Goal: Task Accomplishment & Management: Manage account settings

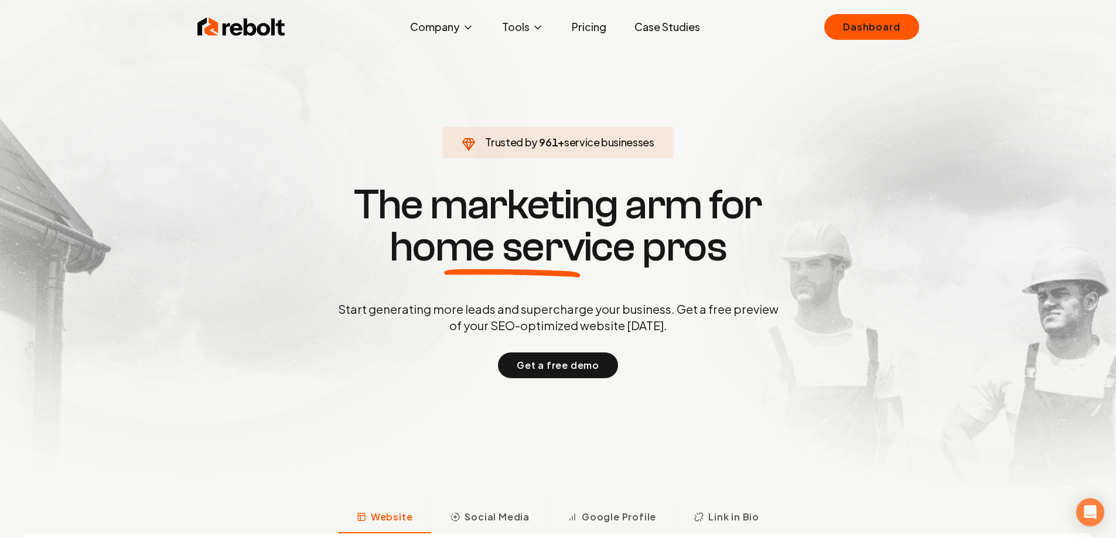
click at [920, 34] on div "Rebolt Company About Blog Jobs Tools Google Review QR Code Generator Google Bus…" at bounding box center [558, 26] width 750 height 35
click at [867, 29] on link "Dashboard" at bounding box center [871, 27] width 94 height 26
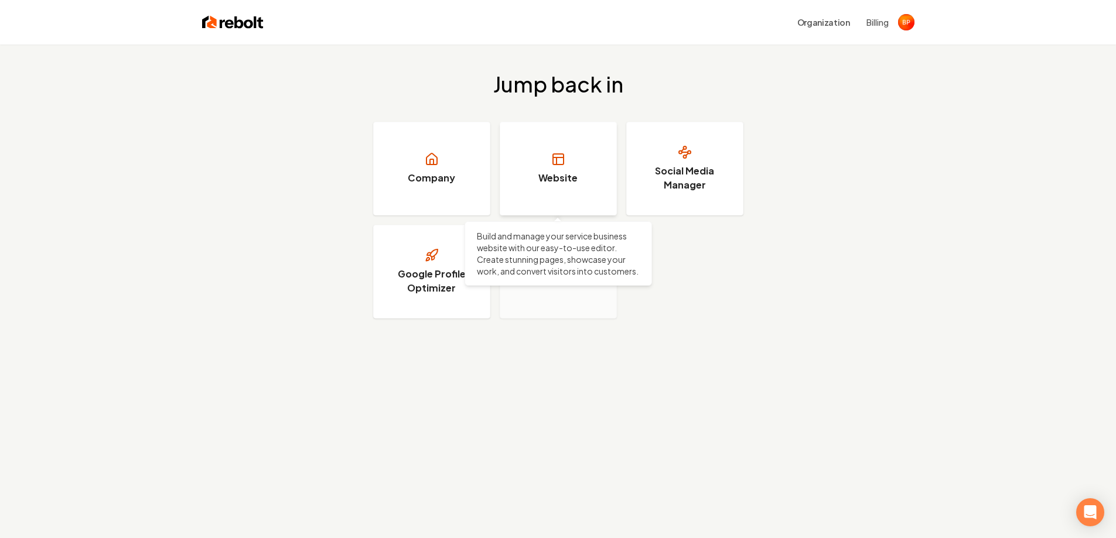
click at [578, 174] on link "Website" at bounding box center [558, 169] width 117 height 94
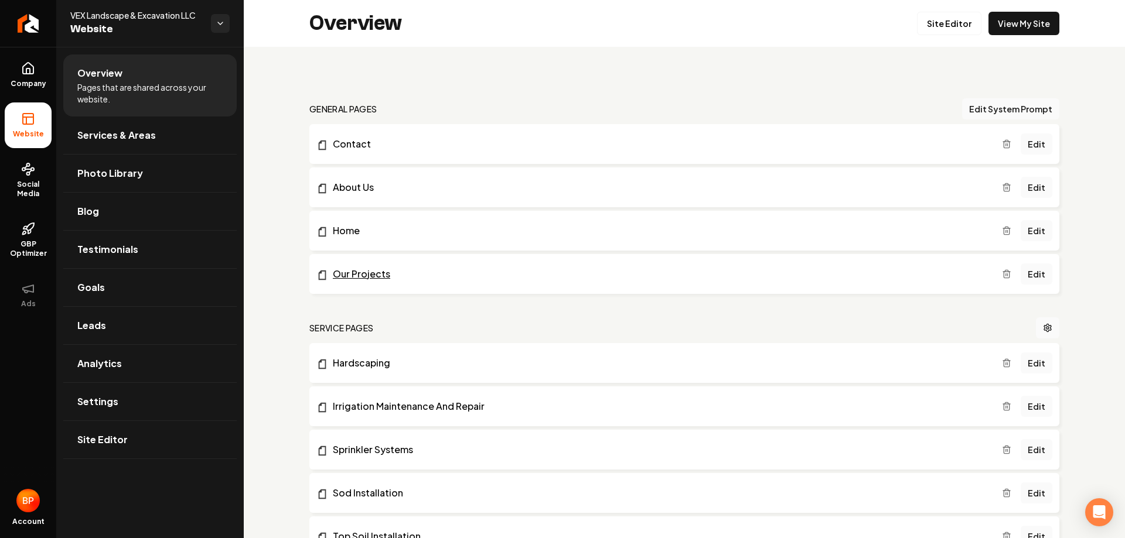
click at [429, 275] on link "Our Projects" at bounding box center [658, 274] width 685 height 14
click at [1028, 273] on link "Edit" at bounding box center [1036, 274] width 32 height 21
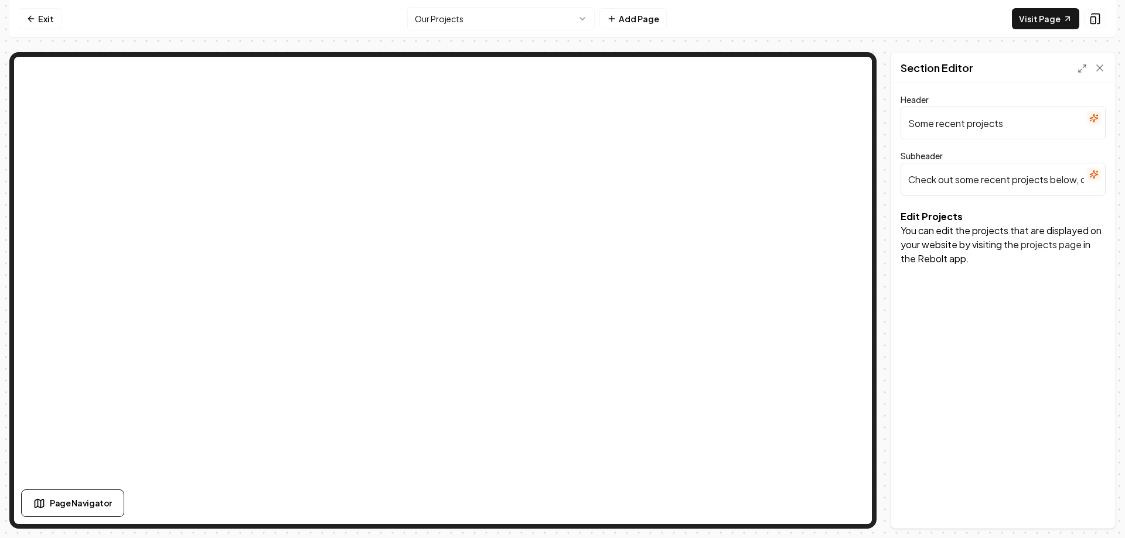
click at [987, 254] on p "You can edit the projects that are displayed on your website by visiting the pr…" at bounding box center [1002, 245] width 205 height 42
click at [53, 19] on link "Exit" at bounding box center [40, 18] width 43 height 21
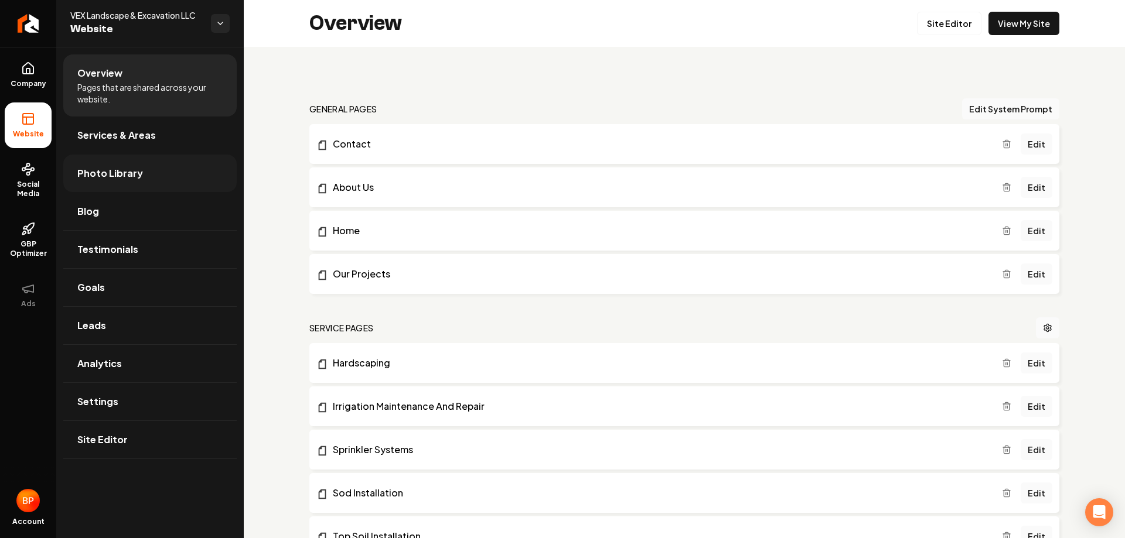
click at [157, 174] on link "Photo Library" at bounding box center [149, 173] width 173 height 37
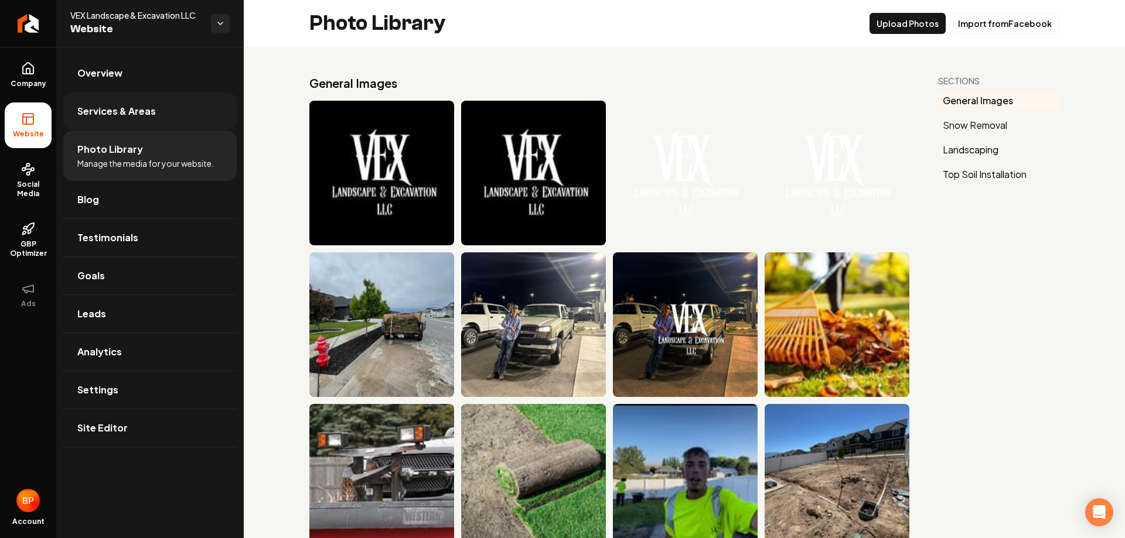
click at [180, 122] on link "Services & Areas" at bounding box center [149, 111] width 173 height 37
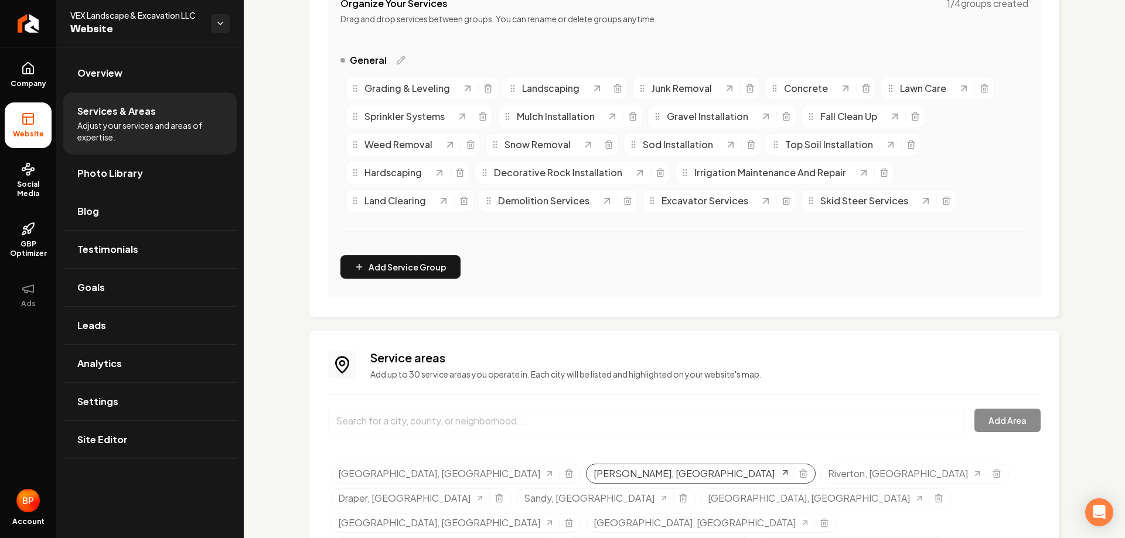
scroll to position [372, 0]
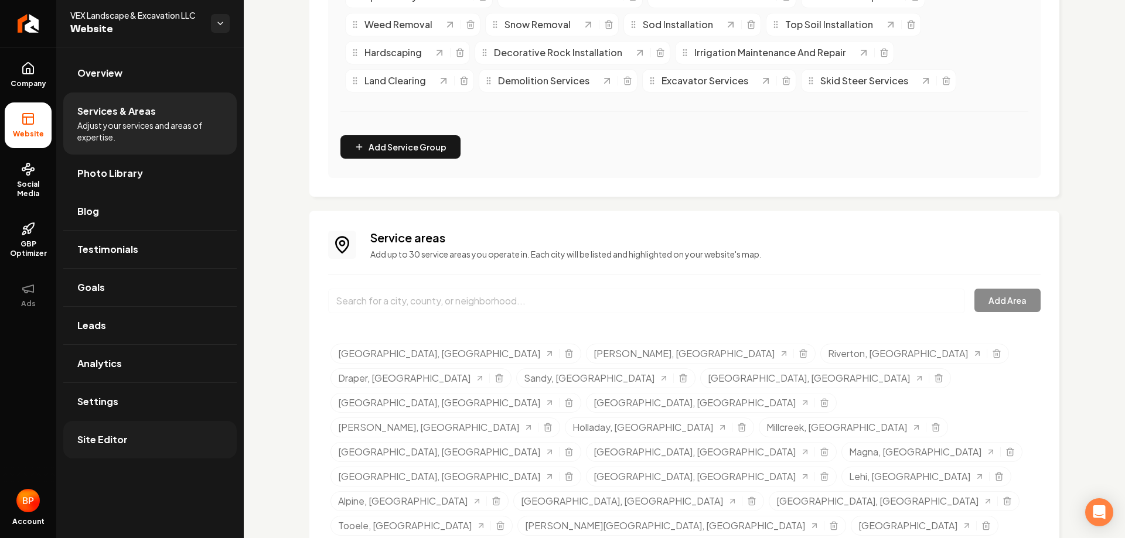
click at [143, 428] on link "Site Editor" at bounding box center [149, 439] width 173 height 37
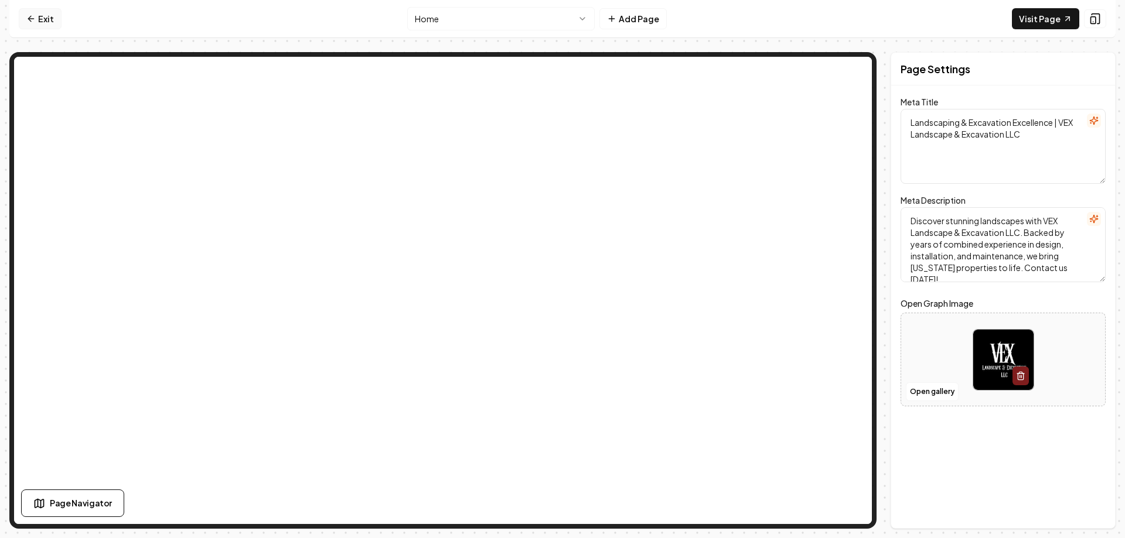
click at [20, 19] on link "Exit" at bounding box center [40, 18] width 43 height 21
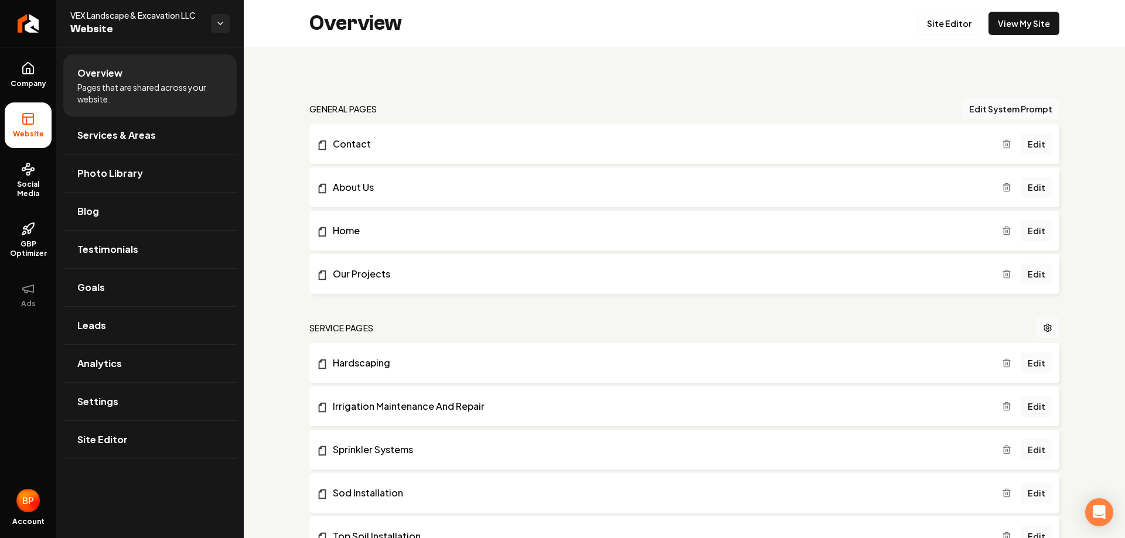
click at [199, 91] on span "Pages that are shared across your website." at bounding box center [149, 92] width 145 height 23
click at [214, 27] on html "Company Website Social Media GBP Optimizer Ads Account VEX Landscape & Excavati…" at bounding box center [562, 269] width 1125 height 538
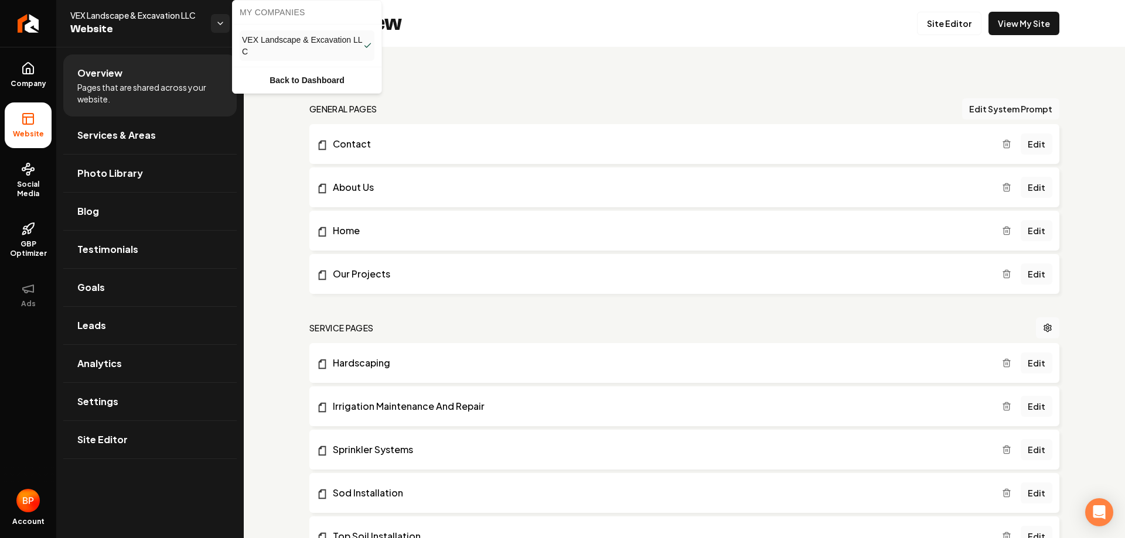
click at [217, 23] on html "Company Website Social Media GBP Optimizer Ads Account VEX Landscape & Excavati…" at bounding box center [562, 269] width 1125 height 538
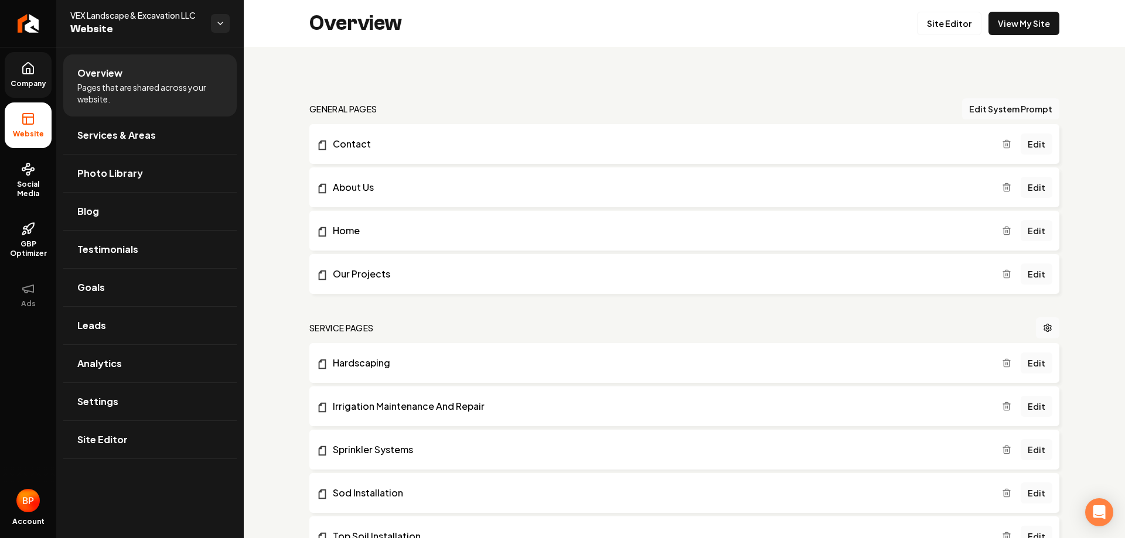
click at [22, 83] on span "Company" at bounding box center [28, 83] width 45 height 9
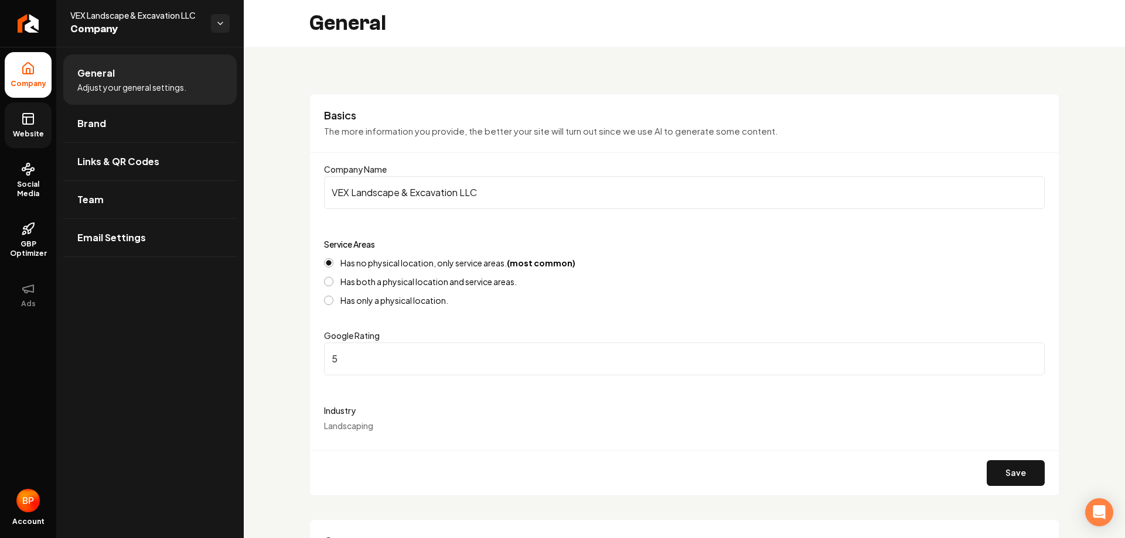
click at [38, 134] on span "Website" at bounding box center [28, 133] width 40 height 9
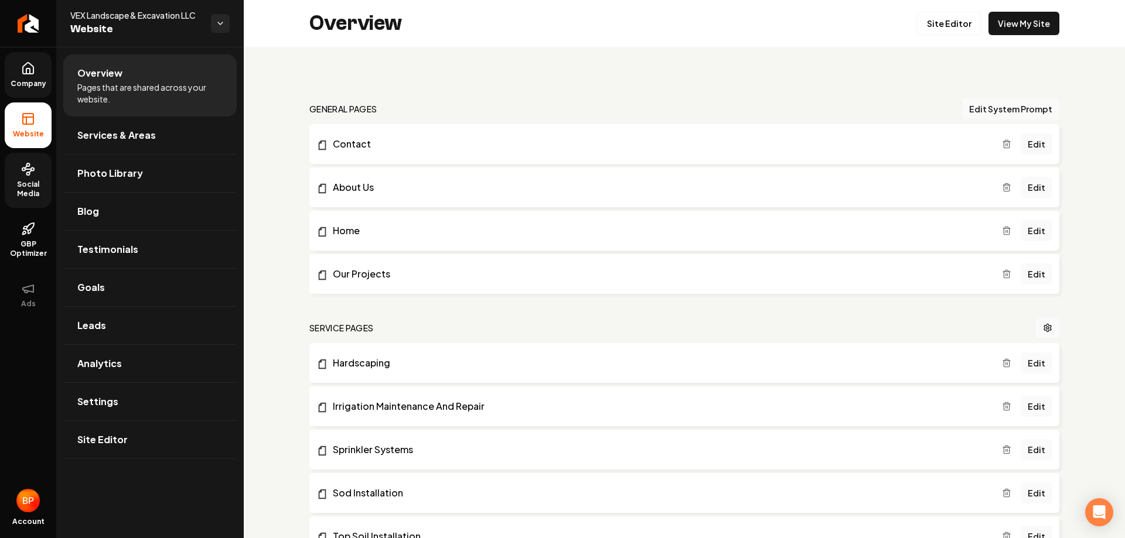
click at [35, 170] on link "Social Media" at bounding box center [28, 180] width 47 height 55
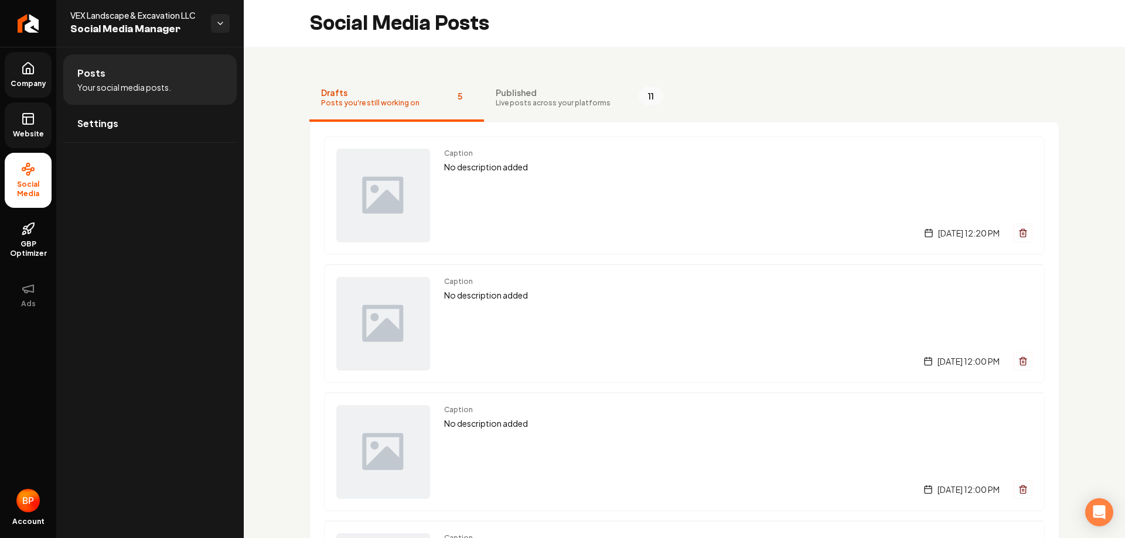
click at [26, 141] on link "Website" at bounding box center [28, 125] width 47 height 46
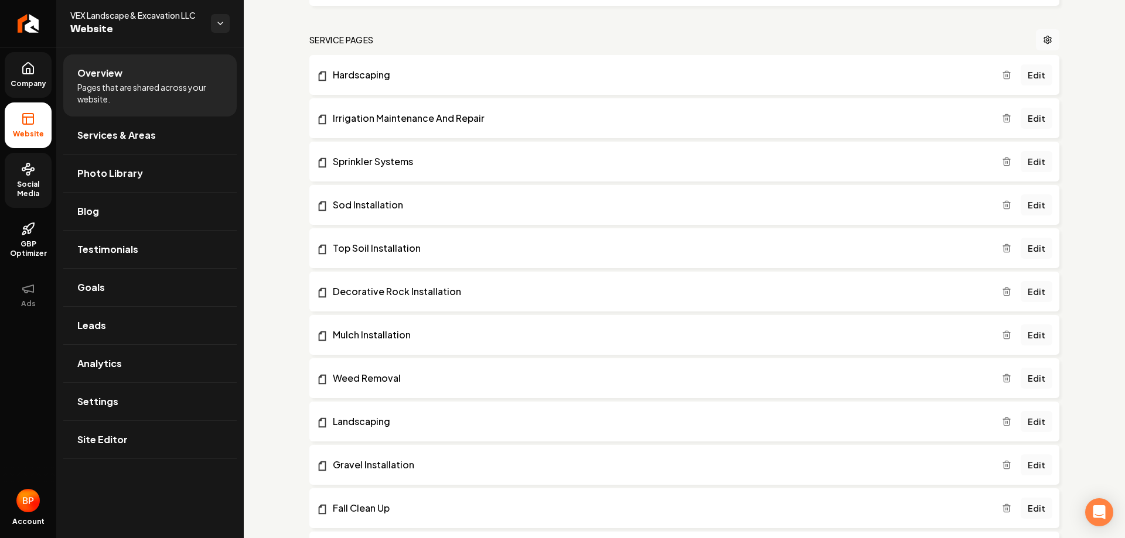
scroll to position [351, 0]
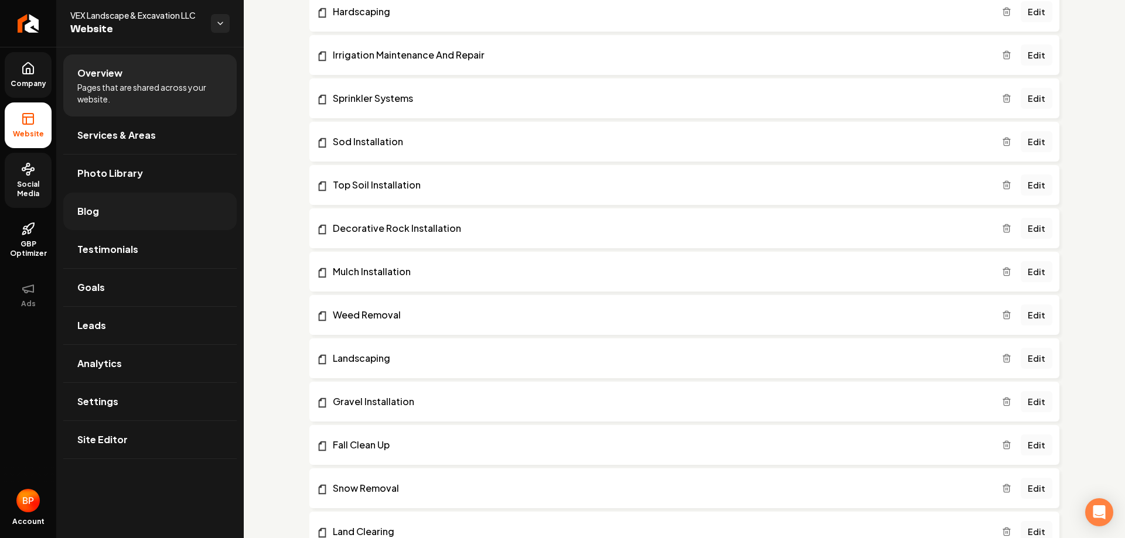
click at [168, 224] on link "Blog" at bounding box center [149, 211] width 173 height 37
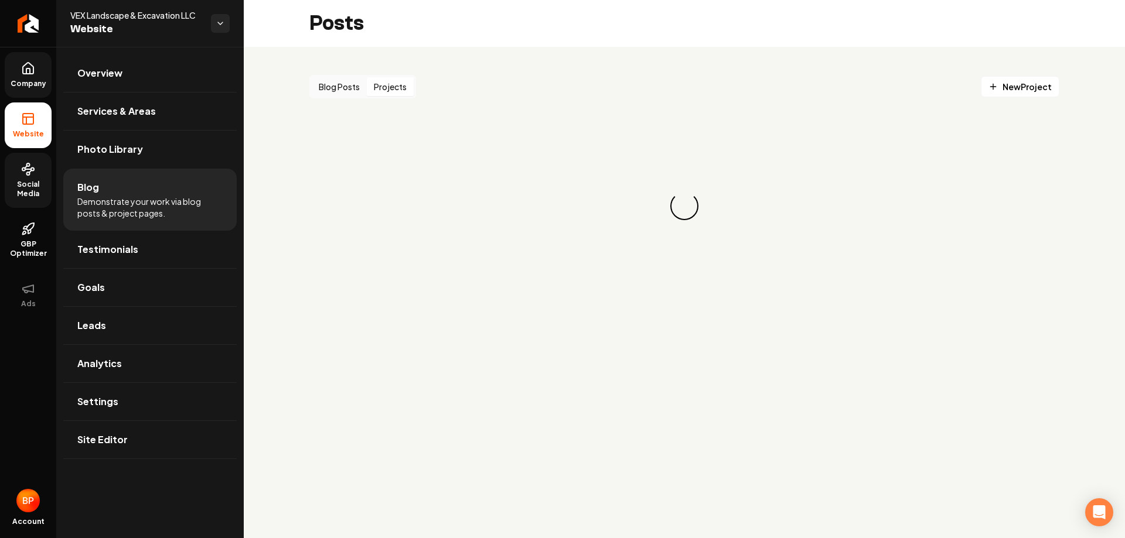
click at [411, 86] on button "Projects" at bounding box center [390, 86] width 47 height 19
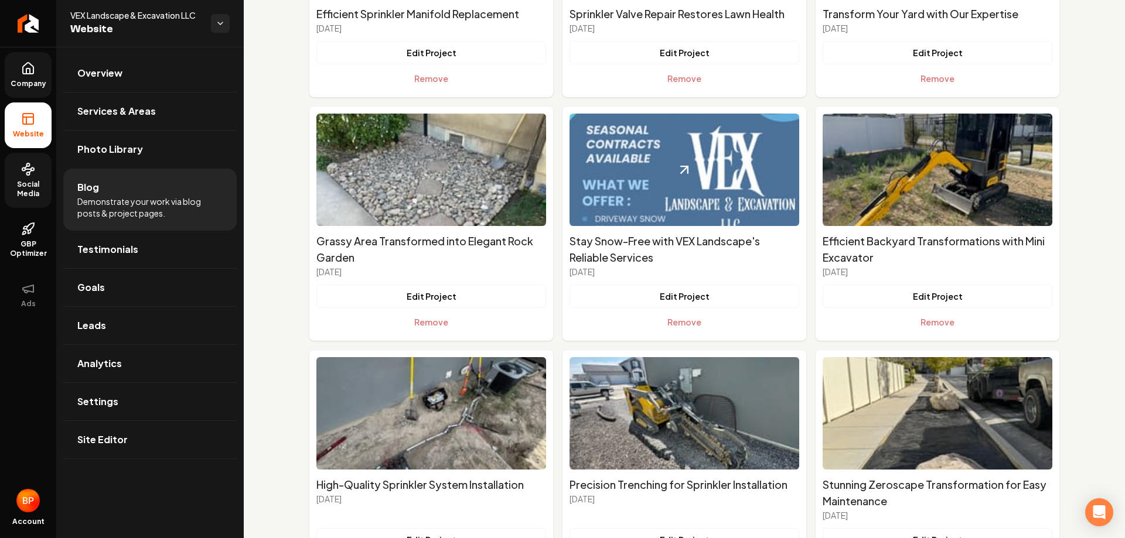
scroll to position [551, 0]
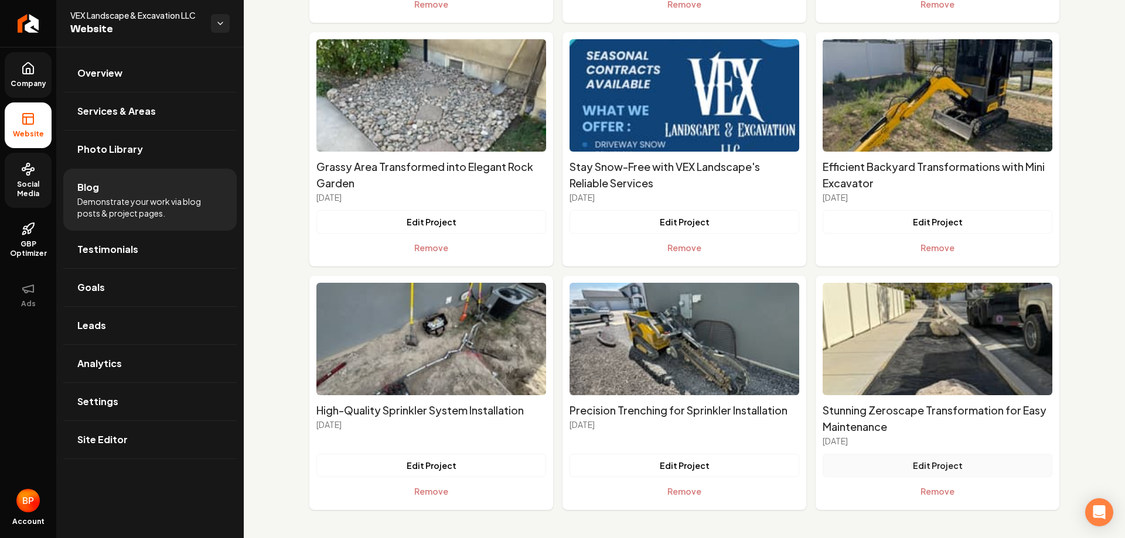
click at [952, 464] on button "Edit Project" at bounding box center [937, 465] width 230 height 23
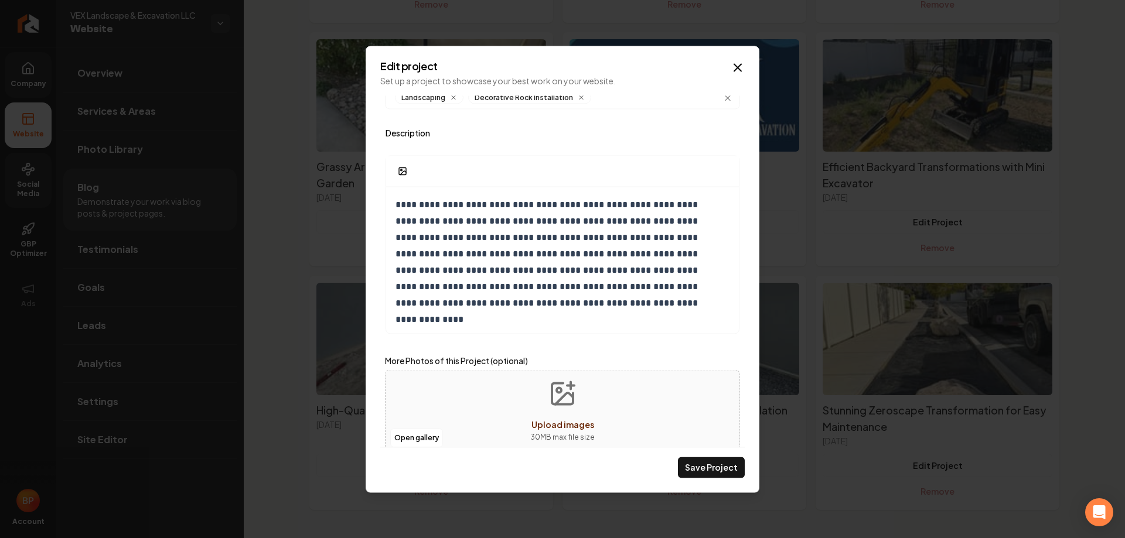
scroll to position [234, 0]
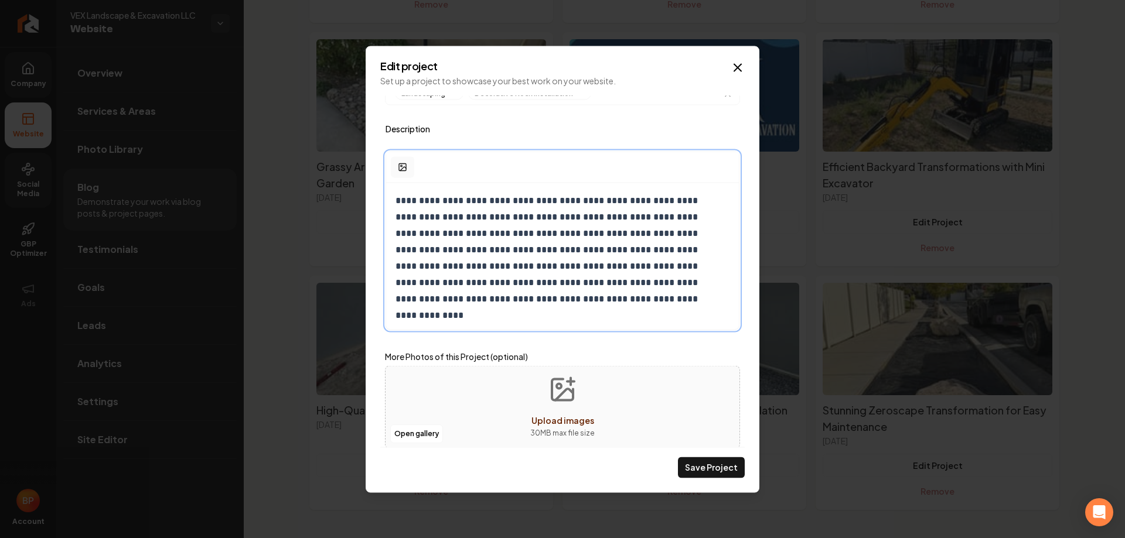
click at [404, 170] on icon "Main content area" at bounding box center [402, 166] width 9 height 9
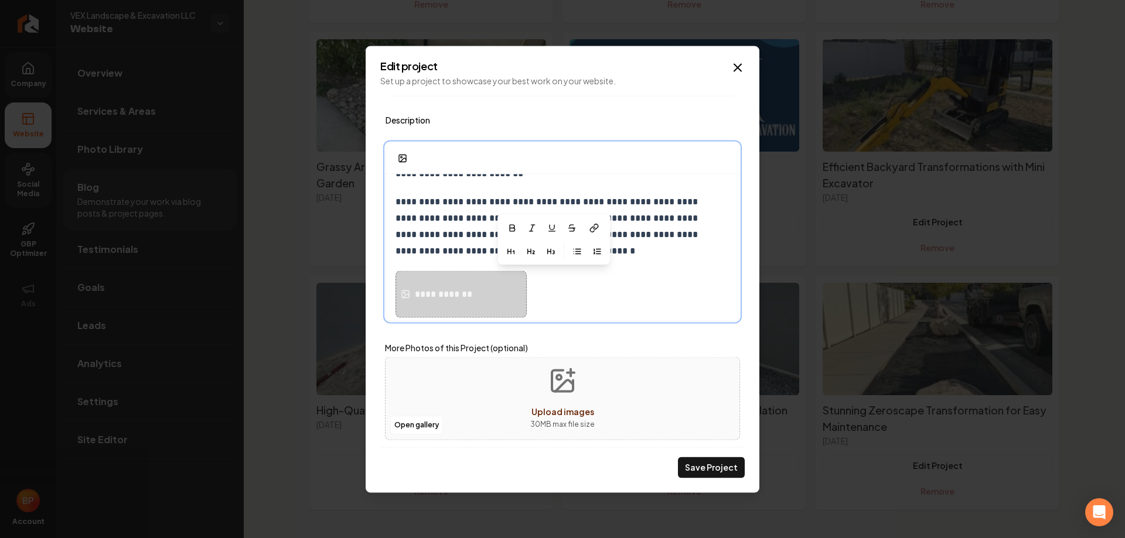
scroll to position [248, 0]
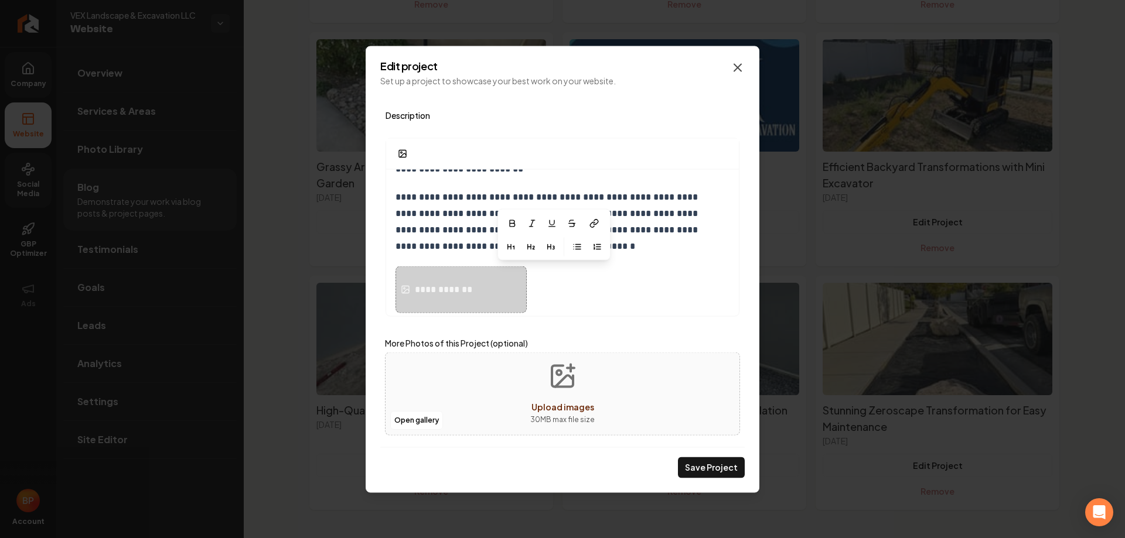
click at [732, 71] on icon "Main content area" at bounding box center [737, 67] width 14 height 14
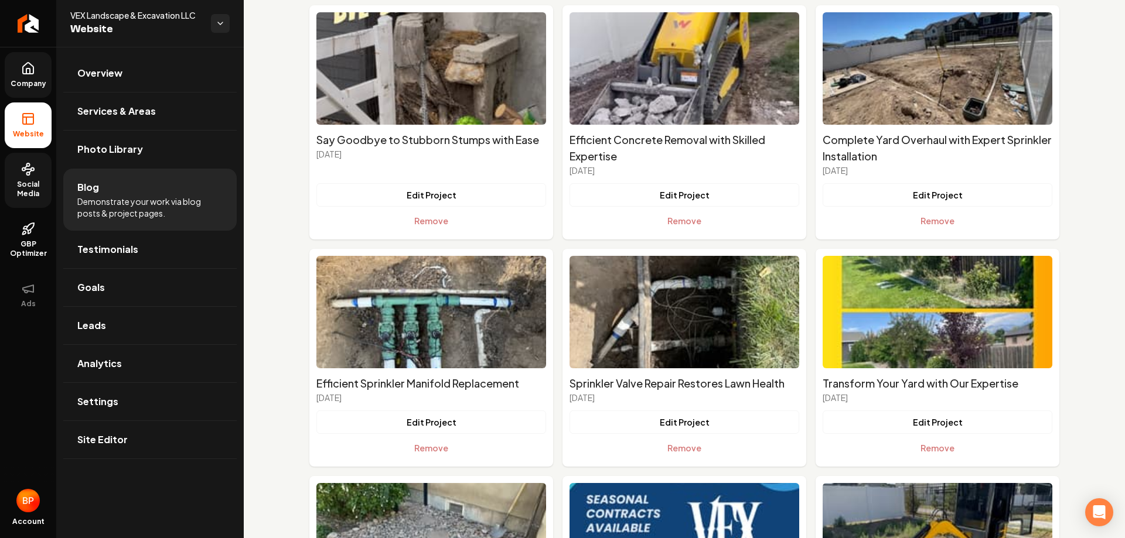
scroll to position [0, 0]
